Goal: Task Accomplishment & Management: Use online tool/utility

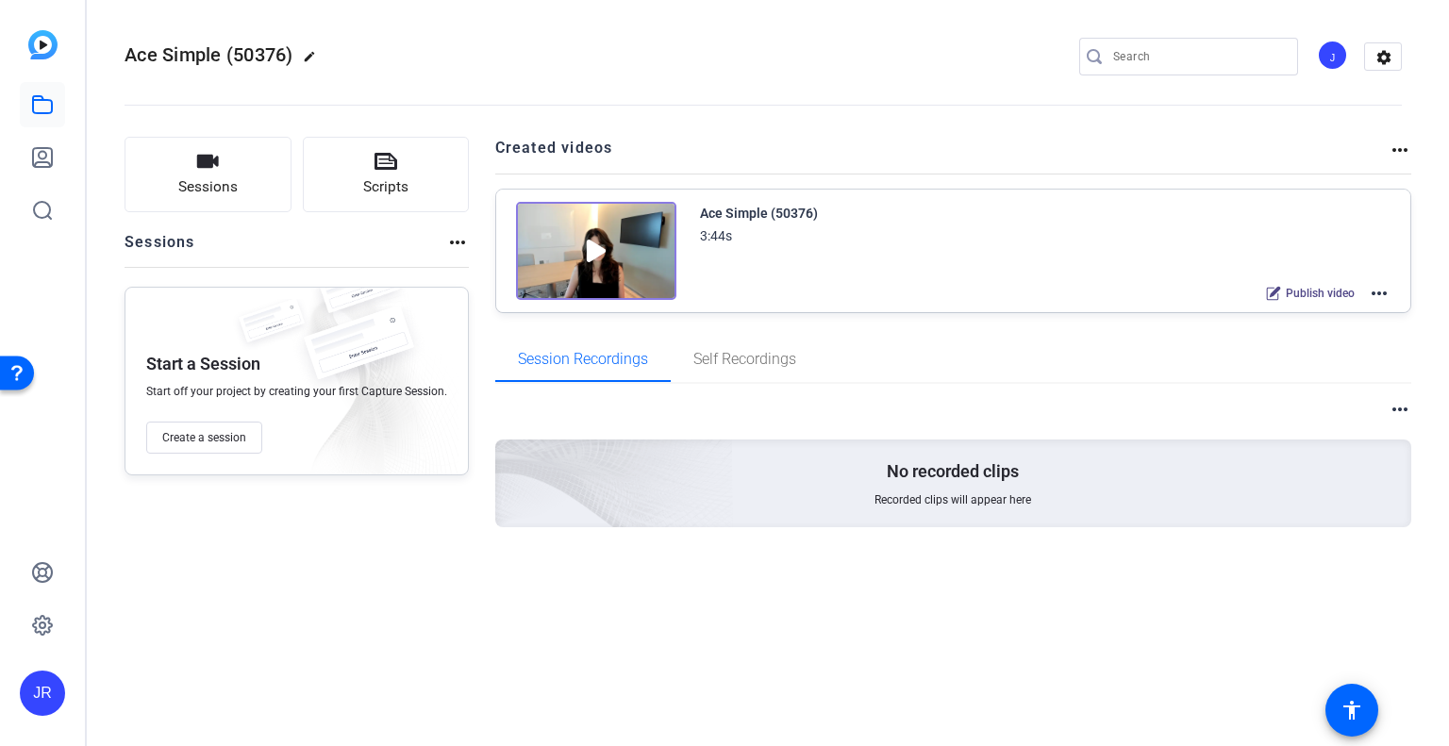
click at [397, 171] on button "Scripts" at bounding box center [386, 174] width 167 height 75
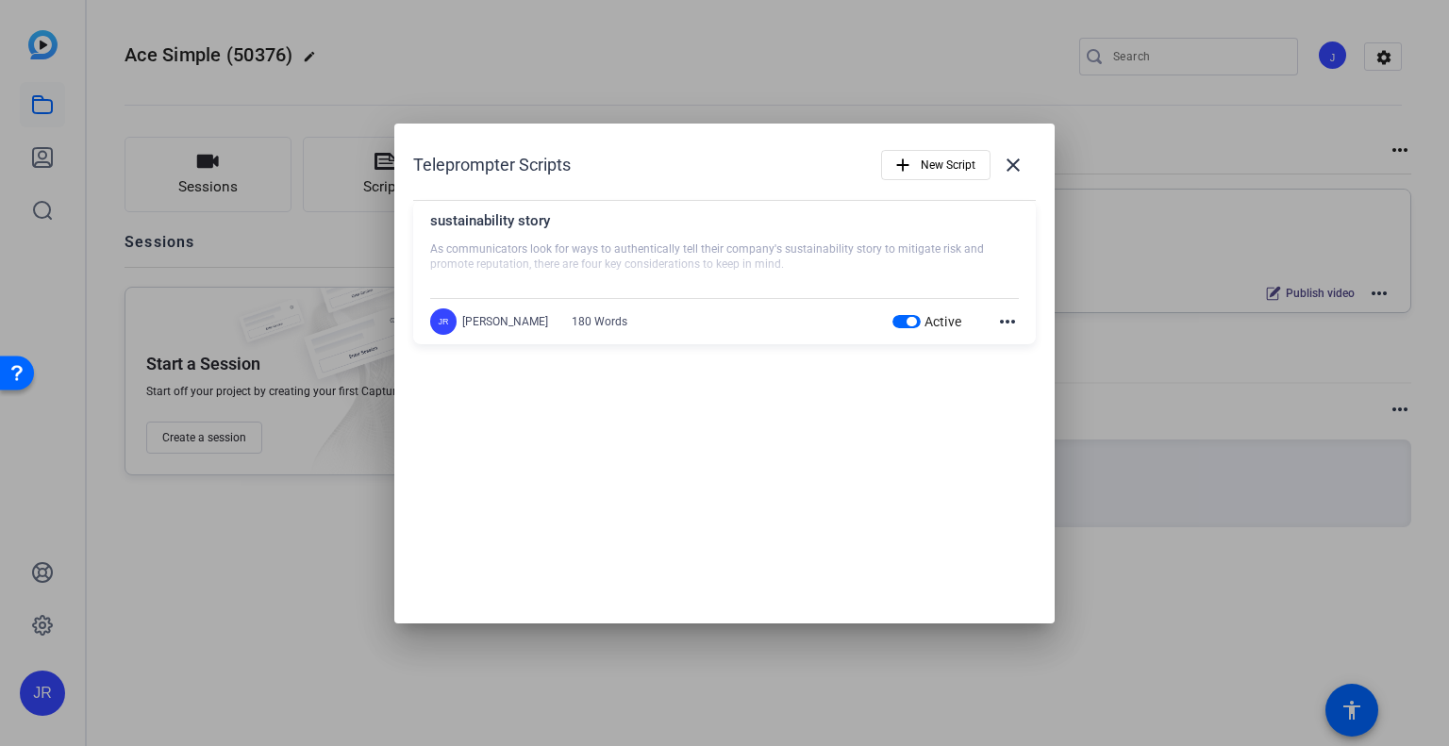
click at [1023, 329] on div "sustainability story As communicators look for ways to authentically tell their…" at bounding box center [724, 272] width 622 height 143
click at [1008, 320] on mat-icon "more_horiz" at bounding box center [1007, 321] width 23 height 23
click at [1036, 354] on span "Edit" at bounding box center [1048, 349] width 75 height 23
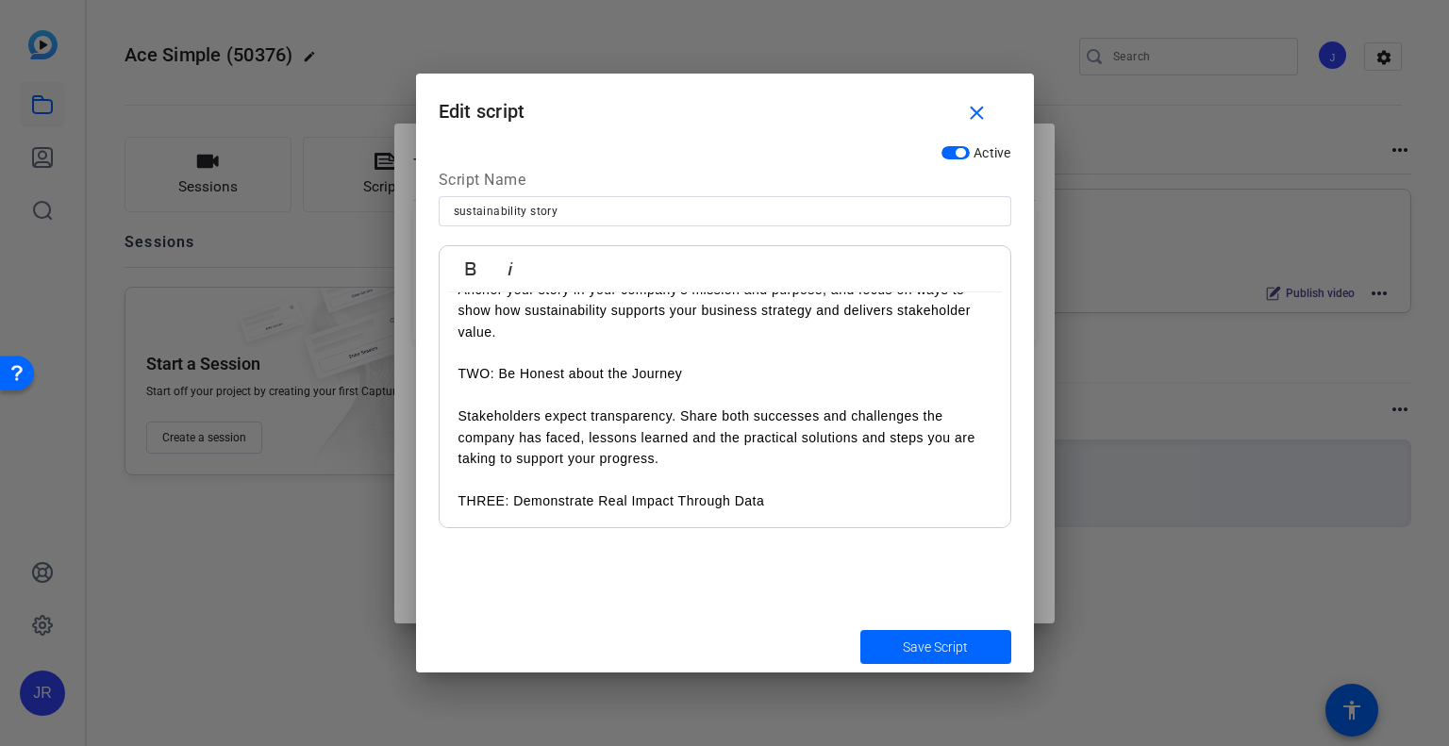
scroll to position [79, 0]
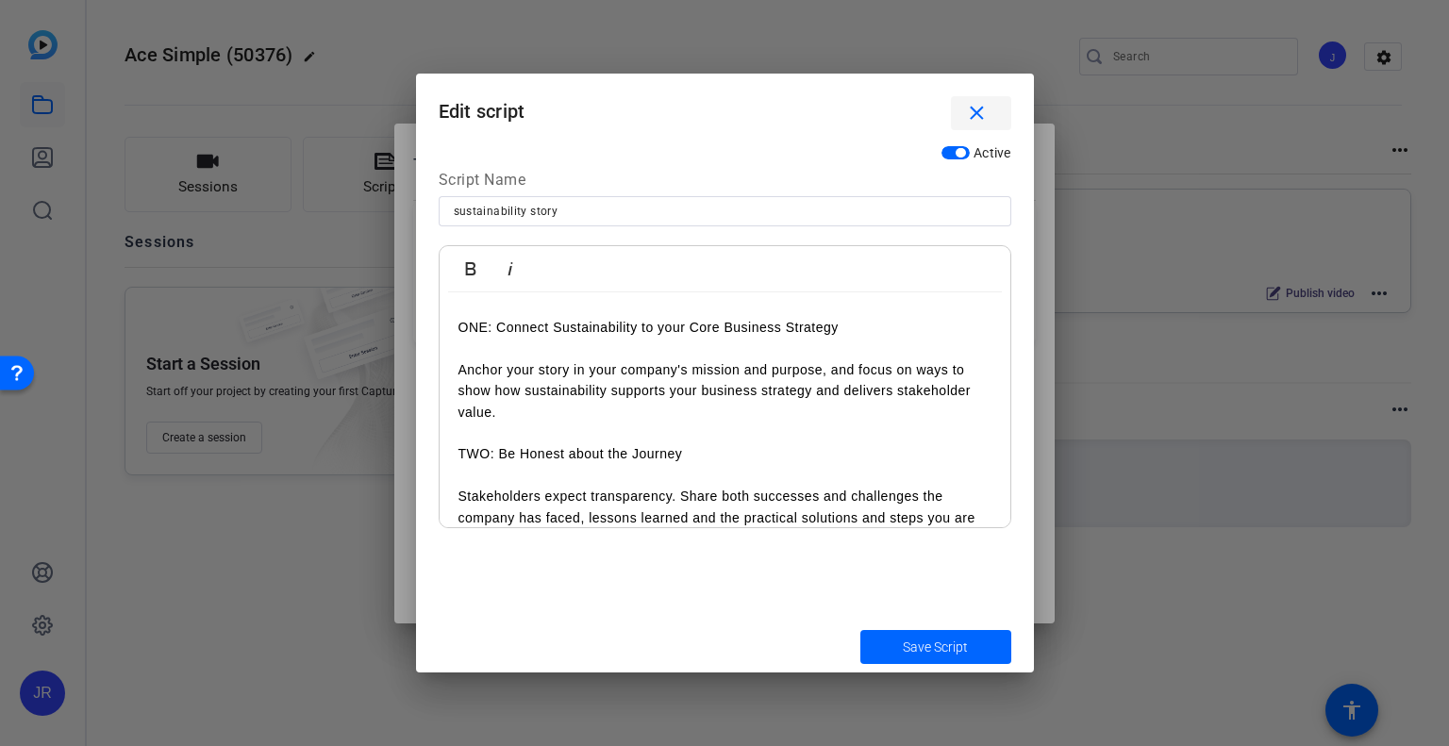
click at [986, 108] on mat-icon "close" at bounding box center [977, 114] width 24 height 24
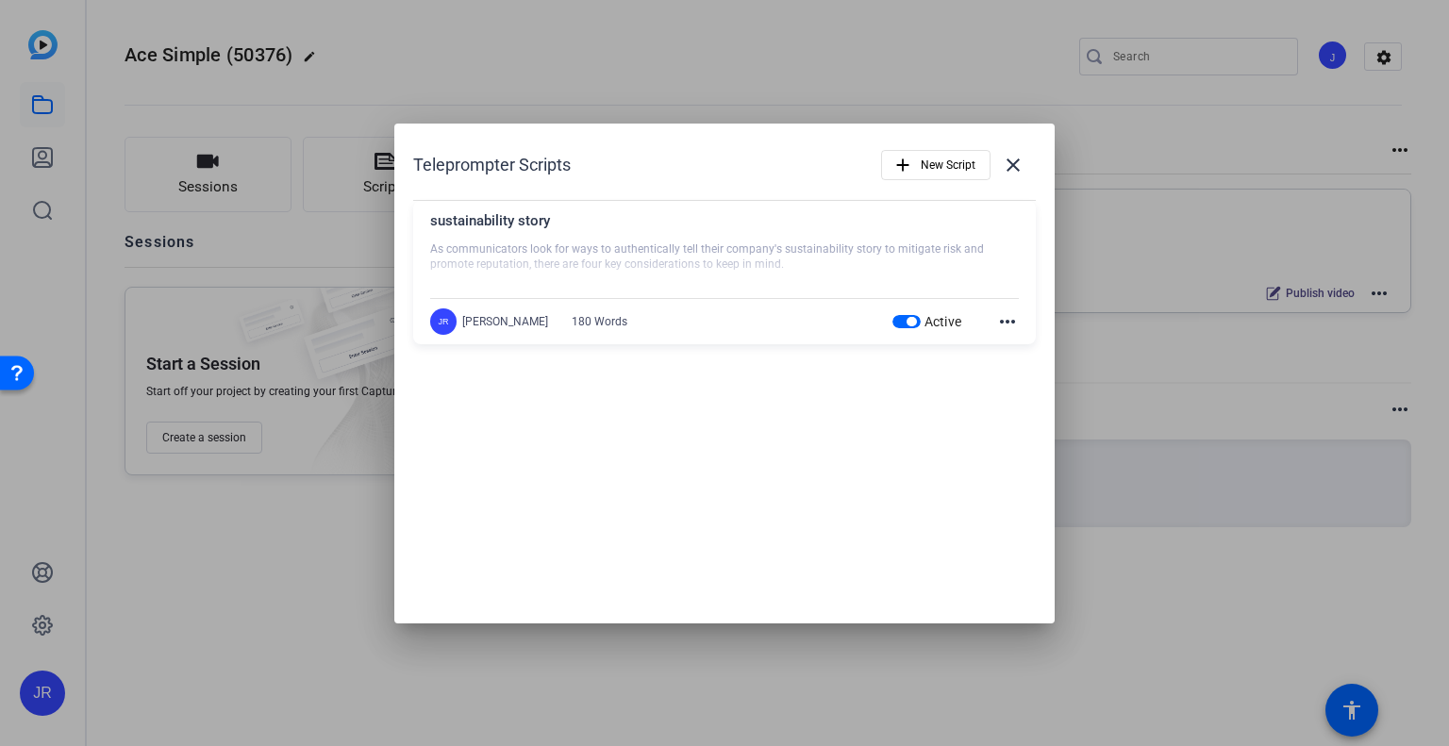
click at [1004, 315] on mat-icon "more_horiz" at bounding box center [1007, 321] width 23 height 23
click at [1030, 344] on span "Edit" at bounding box center [1048, 349] width 75 height 23
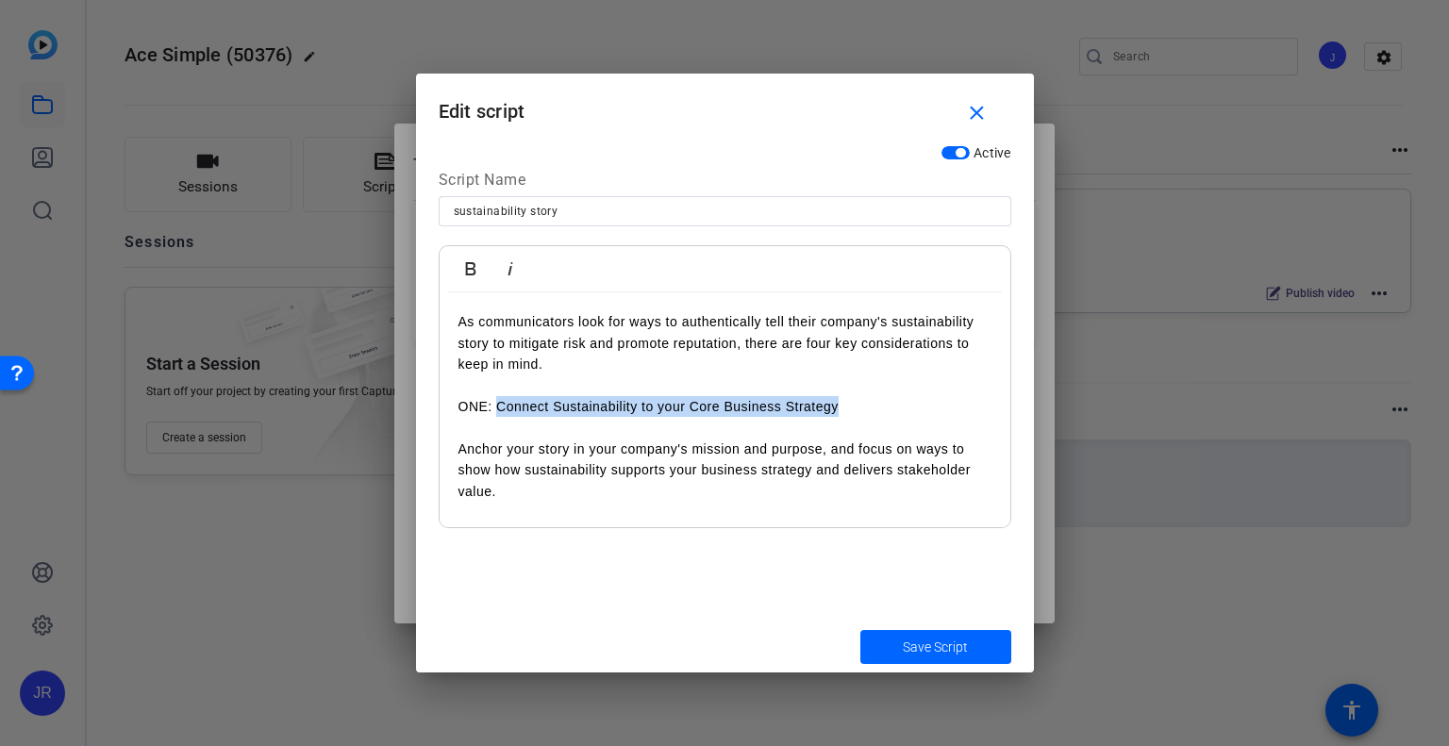
drag, startPoint x: 872, startPoint y: 403, endPoint x: 495, endPoint y: 407, distance: 377.3
click at [495, 407] on p "ONE: Connect Sustainability to your Core Business Strategy" at bounding box center [724, 406] width 533 height 21
copy p "Connect Sustainability to your Core Business Strategy"
click at [970, 110] on mat-icon "close" at bounding box center [977, 114] width 24 height 24
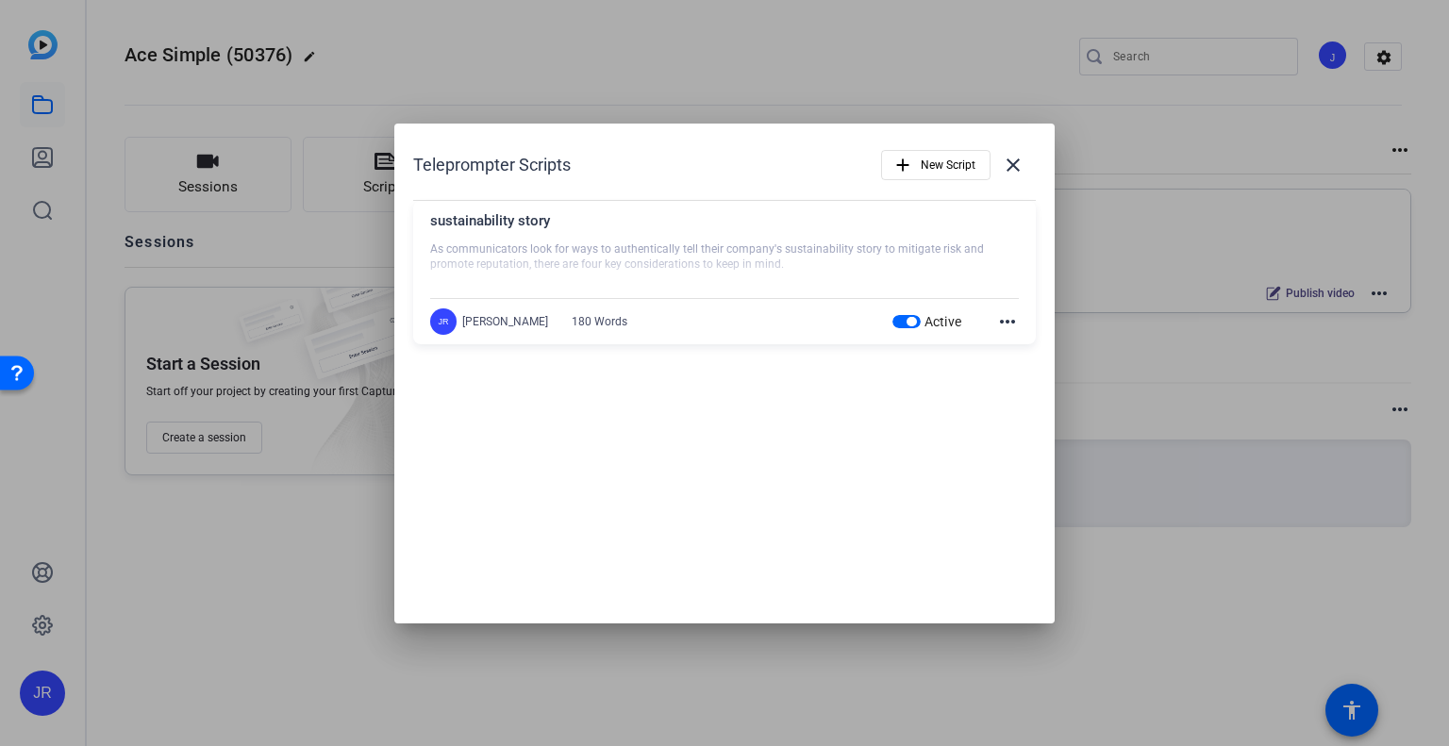
click at [1007, 317] on mat-icon "more_horiz" at bounding box center [1007, 321] width 23 height 23
click at [1018, 356] on span "Edit" at bounding box center [1048, 349] width 75 height 23
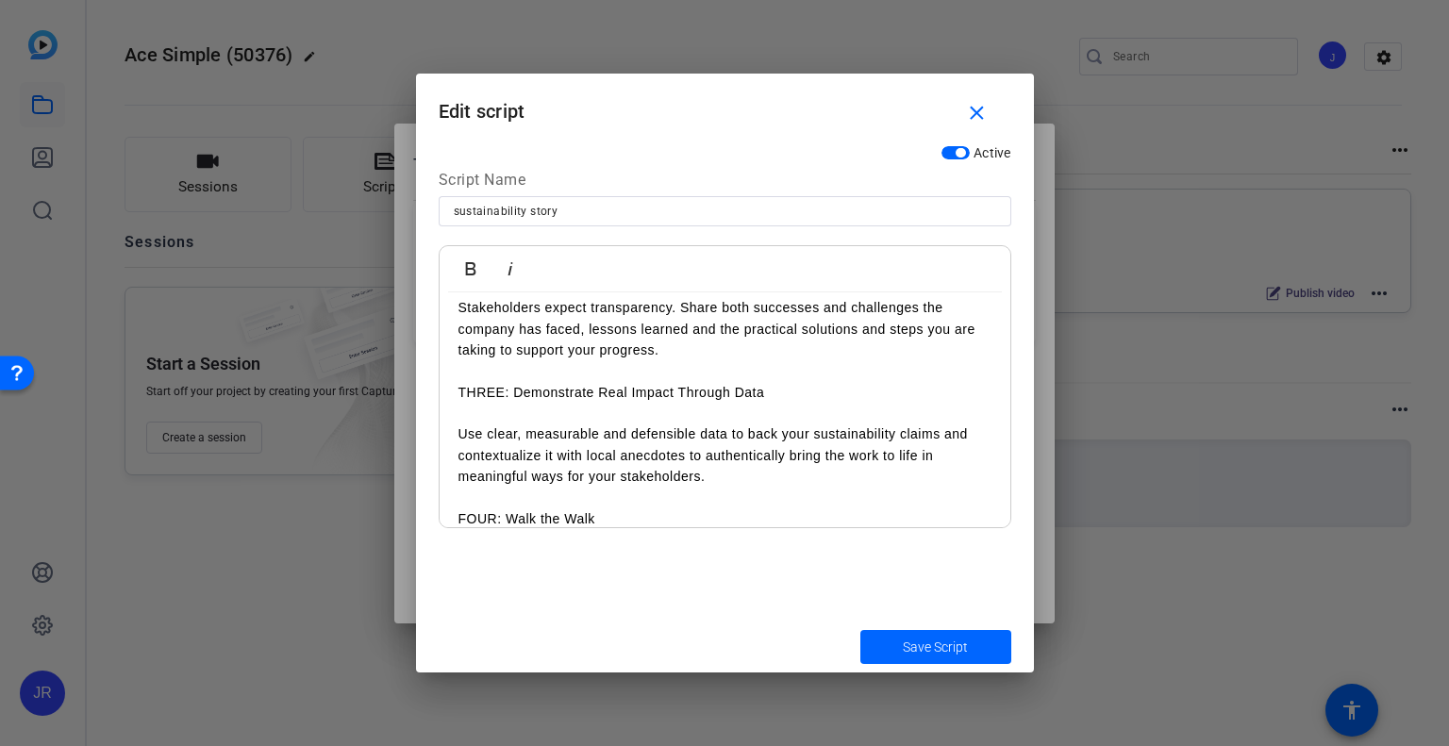
scroll to position [456, 0]
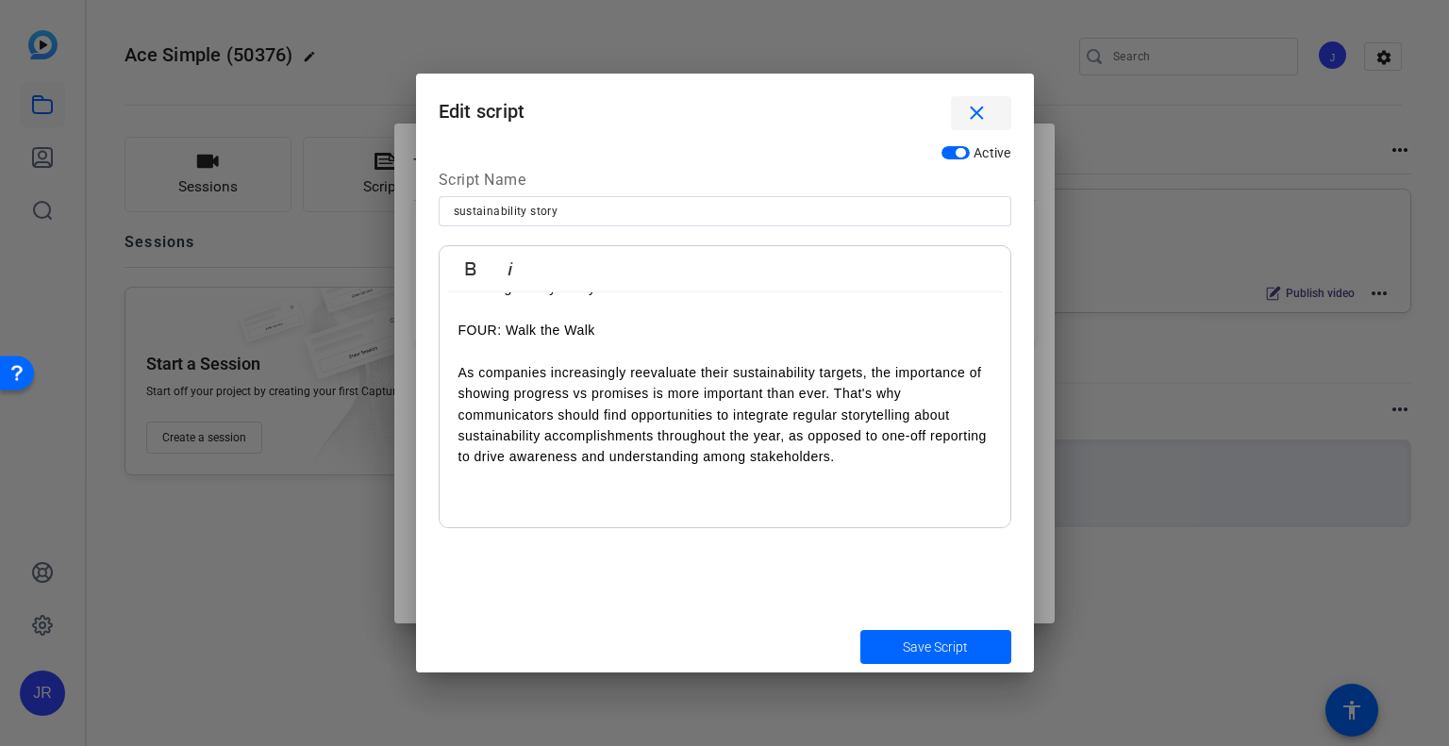
drag, startPoint x: 991, startPoint y: 108, endPoint x: 1147, endPoint y: 138, distance: 158.3
click at [990, 108] on span "button" at bounding box center [981, 113] width 60 height 45
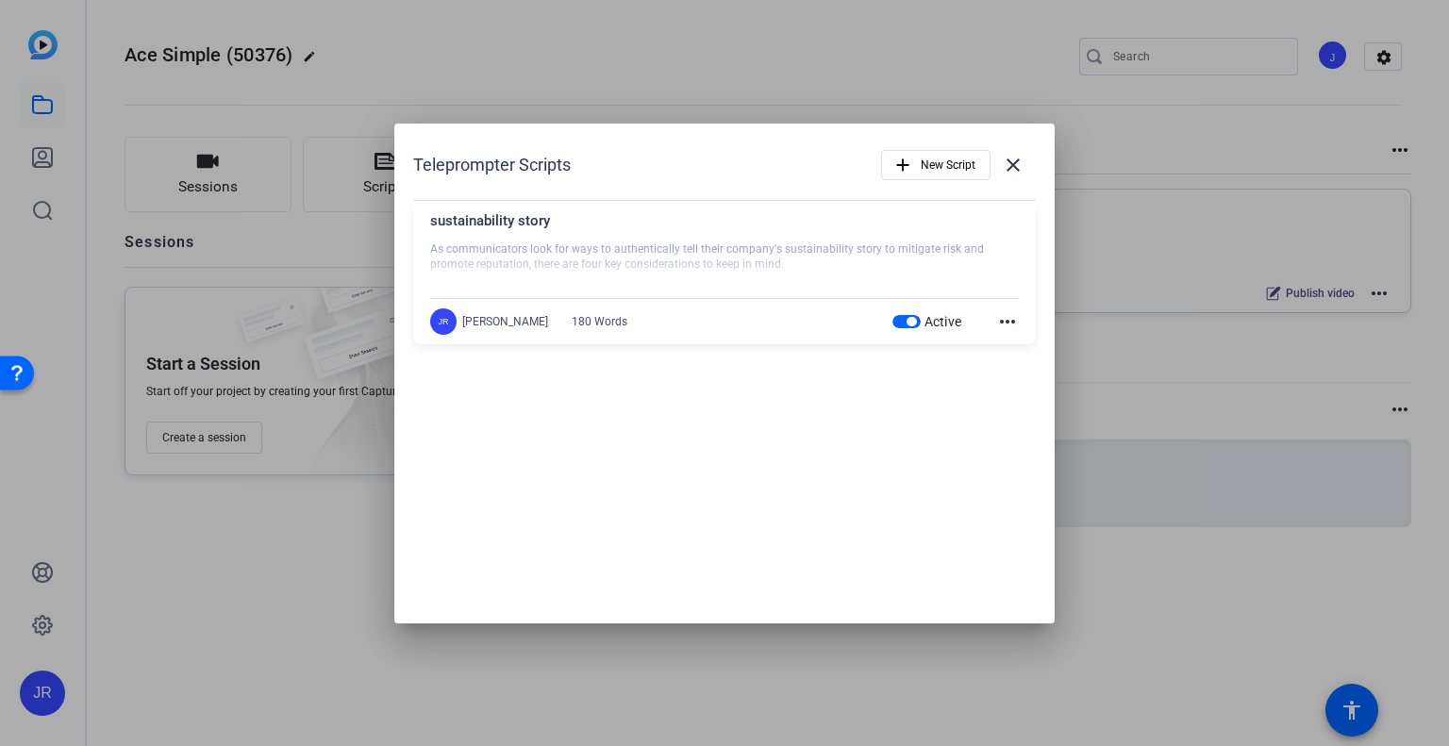
click at [1007, 323] on mat-icon "more_horiz" at bounding box center [1007, 321] width 23 height 23
click at [1011, 353] on span "Edit" at bounding box center [1048, 349] width 75 height 23
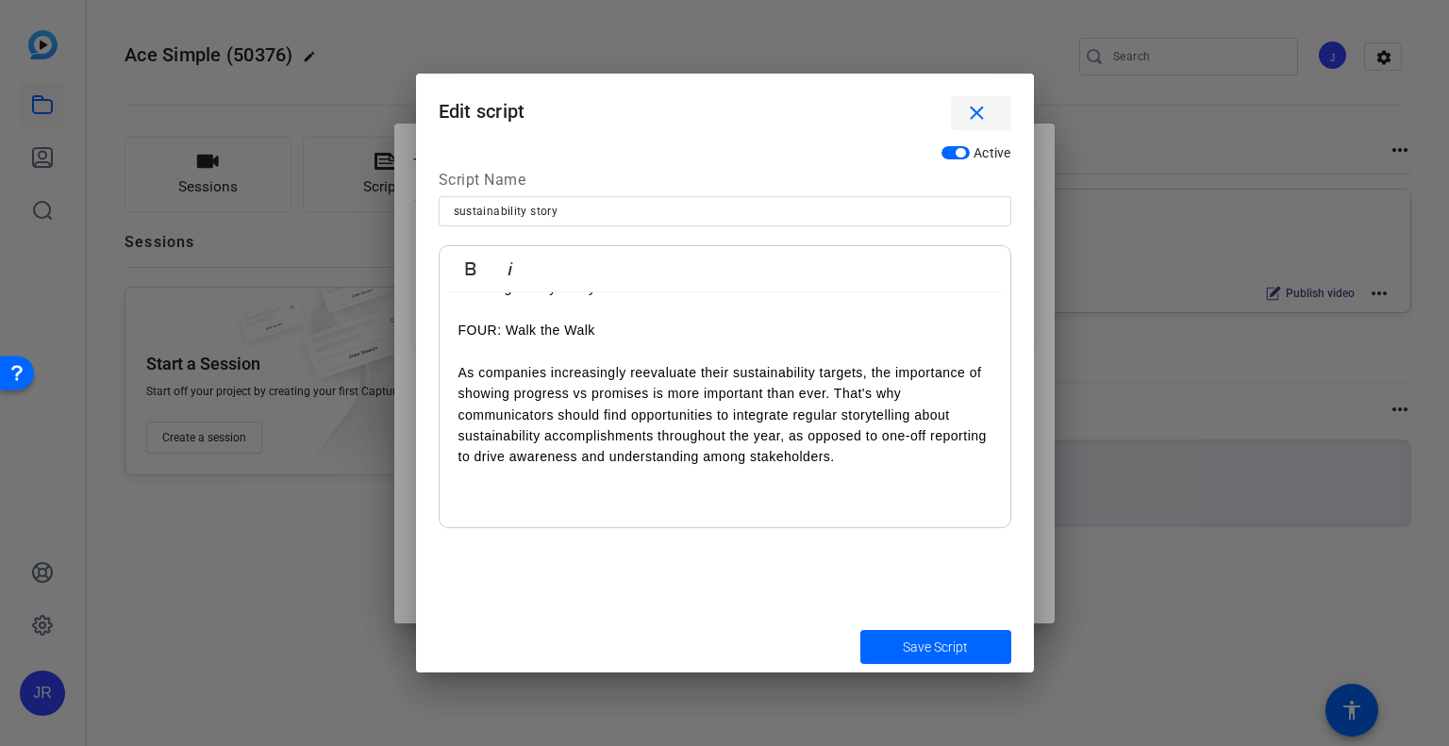
click at [977, 105] on mat-icon "close" at bounding box center [977, 114] width 24 height 24
